Goal: Task Accomplishment & Management: Manage account settings

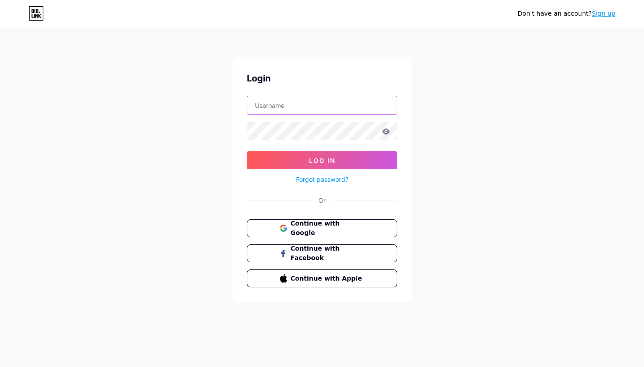
type input "elsomcellars"
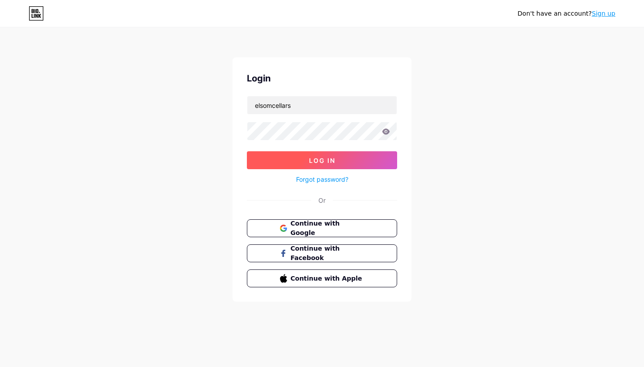
click at [328, 164] on button "Log In" at bounding box center [322, 160] width 150 height 18
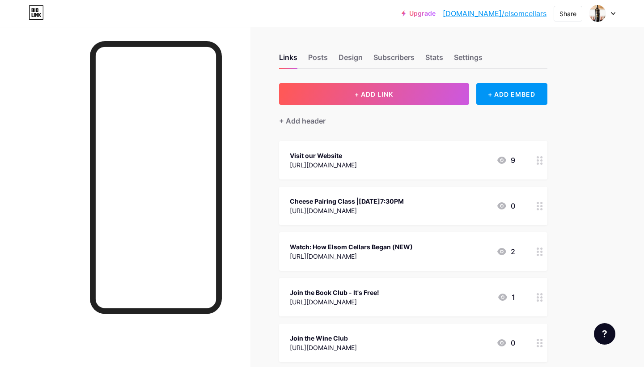
click at [542, 208] on icon at bounding box center [540, 206] width 6 height 9
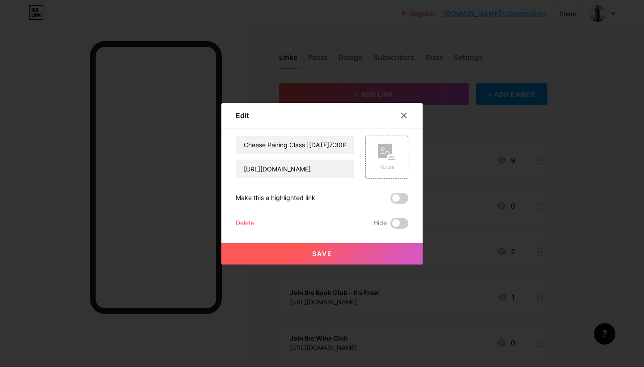
click at [242, 221] on div "Delete" at bounding box center [245, 223] width 19 height 11
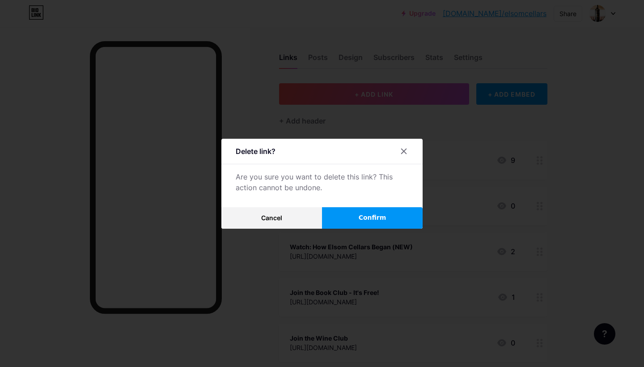
click at [381, 218] on span "Confirm" at bounding box center [373, 217] width 28 height 9
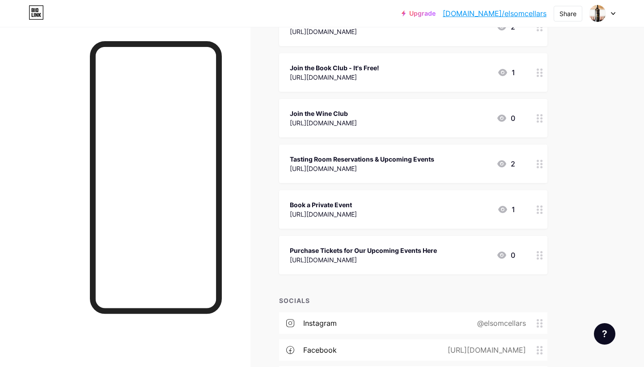
scroll to position [182, 0]
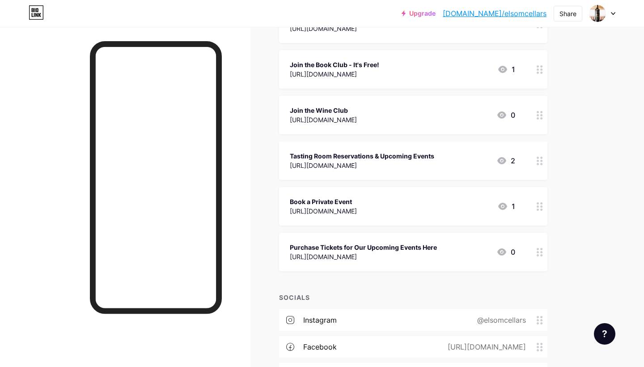
click at [537, 206] on circle at bounding box center [538, 206] width 2 height 2
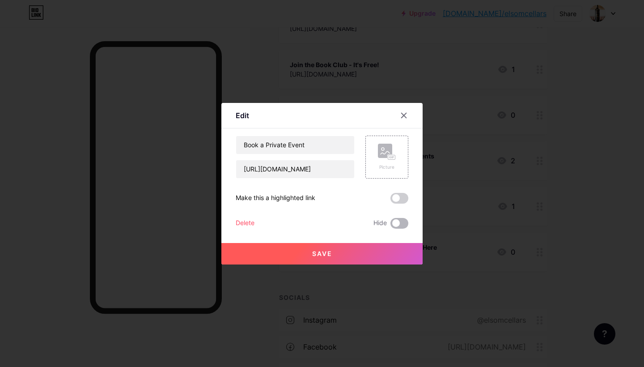
click at [401, 225] on span at bounding box center [400, 223] width 18 height 11
click at [391, 225] on input "checkbox" at bounding box center [391, 225] width 0 height 0
click at [324, 257] on button "Save" at bounding box center [321, 253] width 201 height 21
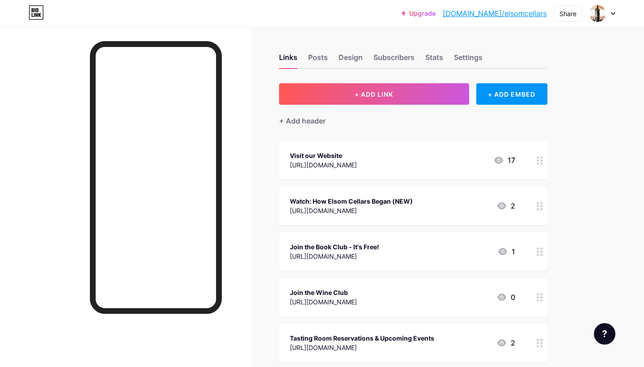
scroll to position [0, 0]
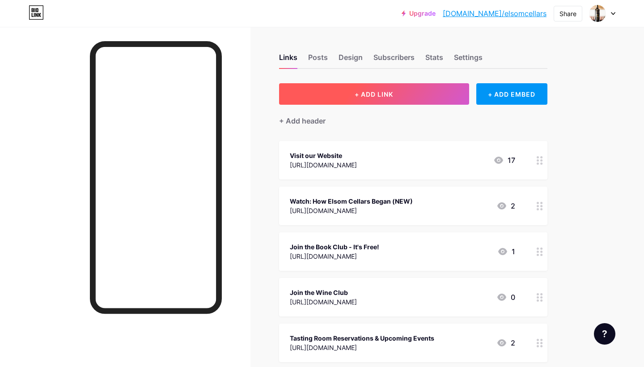
click at [354, 95] on button "+ ADD LINK" at bounding box center [374, 93] width 190 height 21
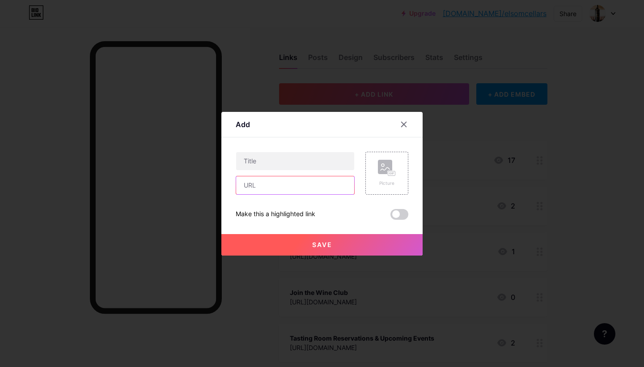
click at [279, 183] on input "text" at bounding box center [295, 185] width 118 height 18
paste input "[URL][DOMAIN_NAME]"
type input "[URL][DOMAIN_NAME]"
click at [282, 165] on input "text" at bounding box center [295, 161] width 118 height 18
paste input "Elsom Cellars Tasting Table - [DATE]"
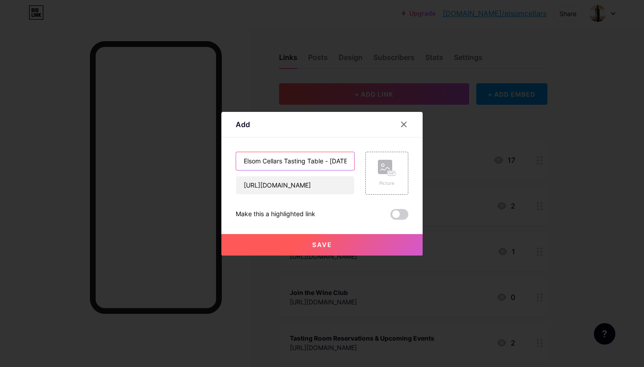
type input "Elsom Cellars Tasting Table - [DATE]"
click at [314, 240] on button "Save" at bounding box center [321, 244] width 201 height 21
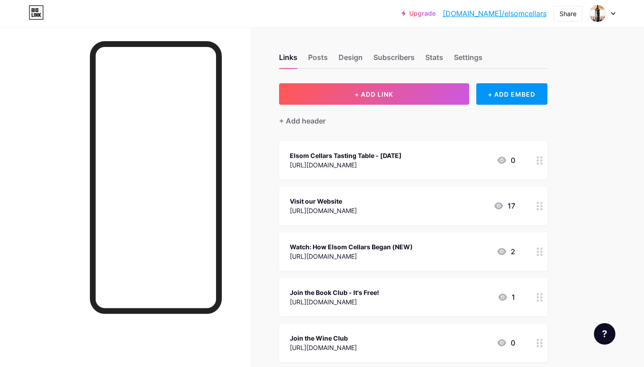
click at [538, 164] on circle at bounding box center [538, 163] width 2 height 2
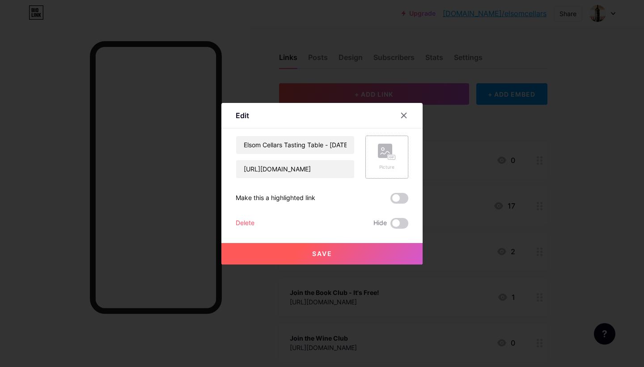
click at [390, 149] on rect at bounding box center [385, 151] width 14 height 14
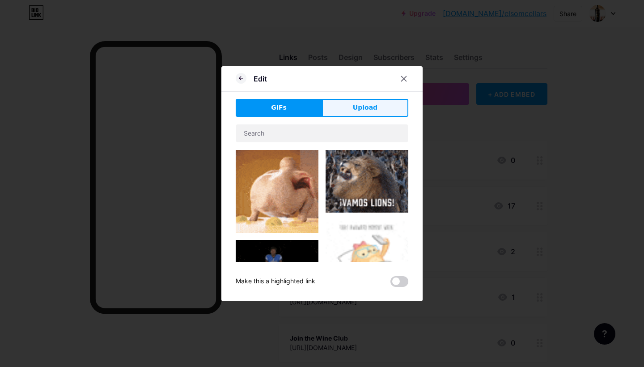
click at [368, 106] on span "Upload" at bounding box center [365, 107] width 25 height 9
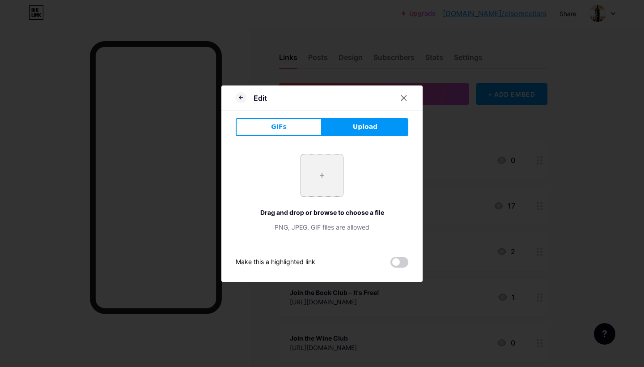
click at [327, 172] on input "file" at bounding box center [322, 175] width 42 height 42
type input "C:\fakepath\An Evening with Elsom Cellars 5-Course Wine Dinner at Table for 12.…"
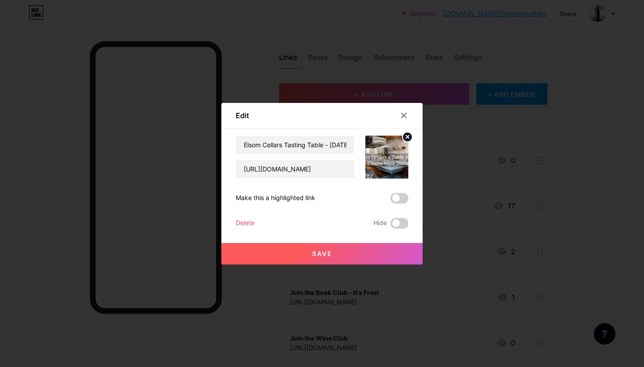
click at [342, 253] on button "Save" at bounding box center [321, 253] width 201 height 21
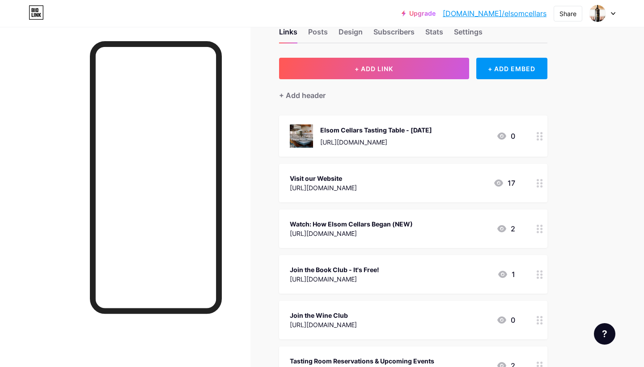
scroll to position [26, 0]
click at [531, 136] on div "Elsom Cellars Tasting Table - [DATE] [URL][DOMAIN_NAME] 0" at bounding box center [413, 135] width 268 height 41
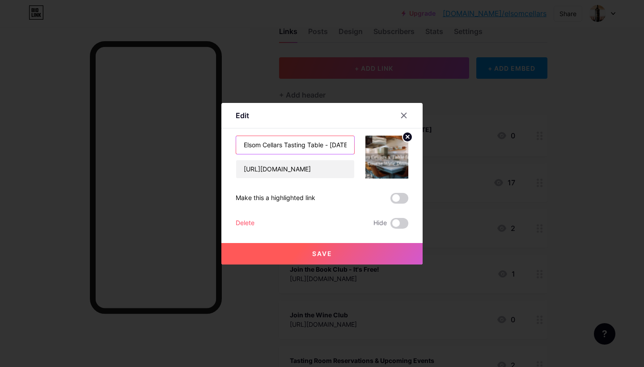
click at [328, 140] on input "Elsom Cellars Tasting Table - [DATE]" at bounding box center [295, 145] width 118 height 18
drag, startPoint x: 332, startPoint y: 144, endPoint x: 415, endPoint y: 152, distance: 82.7
click at [415, 152] on div "Edit Content YouTube Play YouTube video without leaving your page. ADD Vimeo Pl…" at bounding box center [321, 184] width 201 height 162
type input "Elsom Cellars Tasting Table - [DATE] | 6PM"
click at [305, 248] on button "Save" at bounding box center [321, 253] width 201 height 21
